Goal: Obtain resource: Download file/media

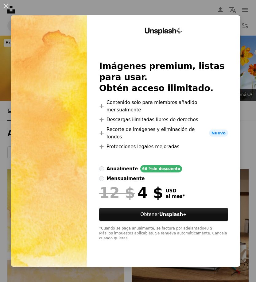
click at [50, 182] on img at bounding box center [49, 140] width 76 height 251
click at [63, 189] on img at bounding box center [49, 140] width 76 height 251
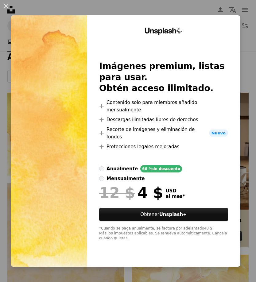
scroll to position [79, 0]
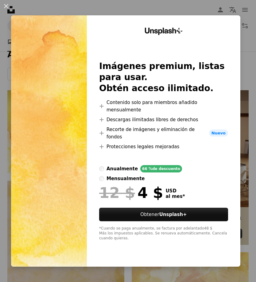
click at [167, 221] on button "Obtener Unsplash+" at bounding box center [163, 214] width 129 height 13
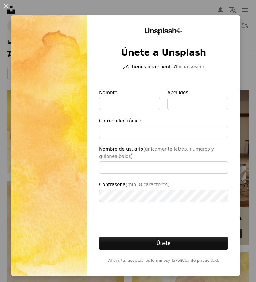
type input "**********"
click at [228, 32] on div "Unsplash+ Únete a Unsplash ¿Ya tienes una cuenta? Inicia sesión Nombre Apellido…" at bounding box center [163, 145] width 153 height 260
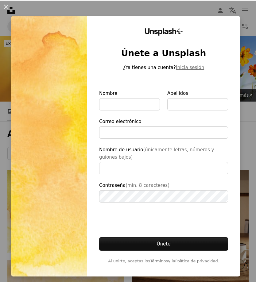
click at [205, 9] on div "An X shape Unsplash+ Únete a Unsplash ¿Ya tienes una cuenta? Inicia sesión Nomb…" at bounding box center [128, 141] width 256 height 282
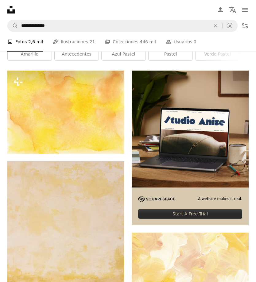
click at [106, 120] on img at bounding box center [65, 112] width 117 height 83
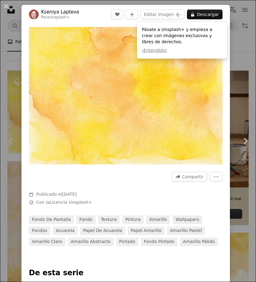
click at [208, 64] on img "Ampliar en esta imagen" at bounding box center [125, 95] width 193 height 137
